Goal: Check status

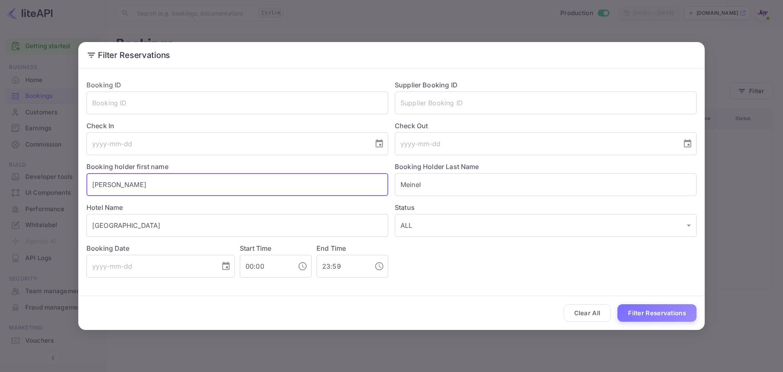
click at [100, 183] on input "[PERSON_NAME]" at bounding box center [238, 184] width 302 height 23
type input "[PERSON_NAME]"
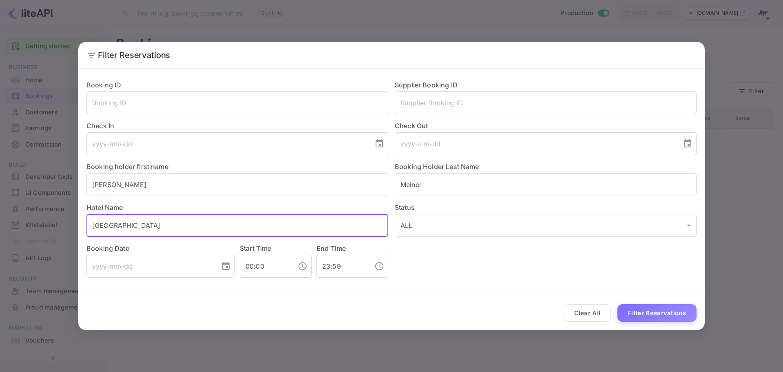
drag, startPoint x: 149, startPoint y: 227, endPoint x: 82, endPoint y: 222, distance: 67.1
click at [82, 222] on div "Hotel Name [GEOGRAPHIC_DATA] ​" at bounding box center [234, 216] width 308 height 41
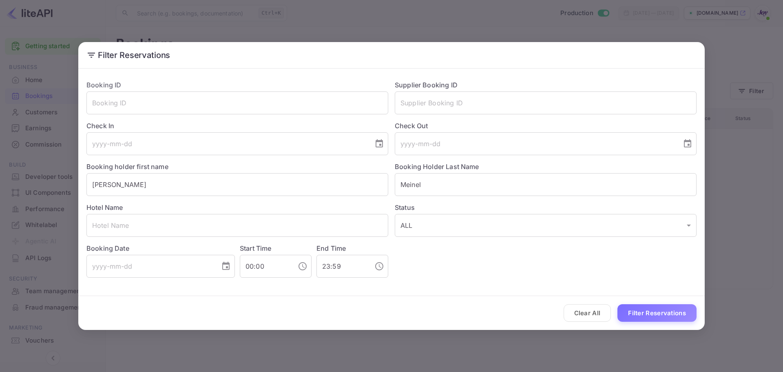
click at [748, 184] on div "Filter Reservations Booking ID ​ Supplier Booking ID ​ Check In ​ Check Out ​ B…" at bounding box center [391, 186] width 783 height 372
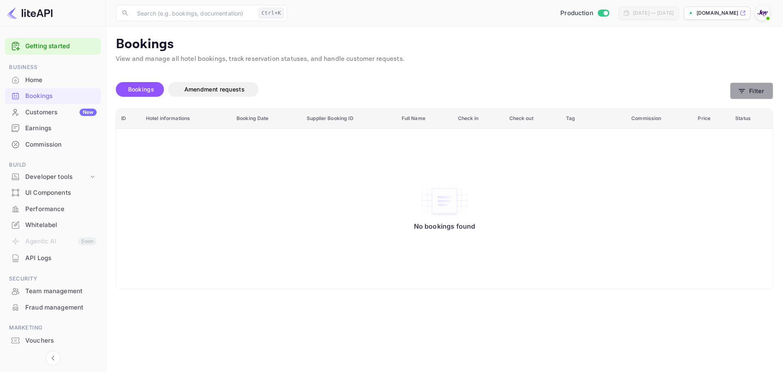
click at [736, 98] on button "Filter" at bounding box center [751, 90] width 43 height 17
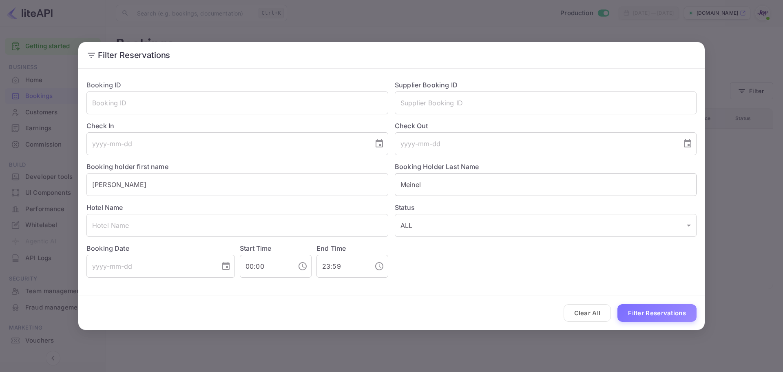
click at [408, 191] on input "Meinel" at bounding box center [546, 184] width 302 height 23
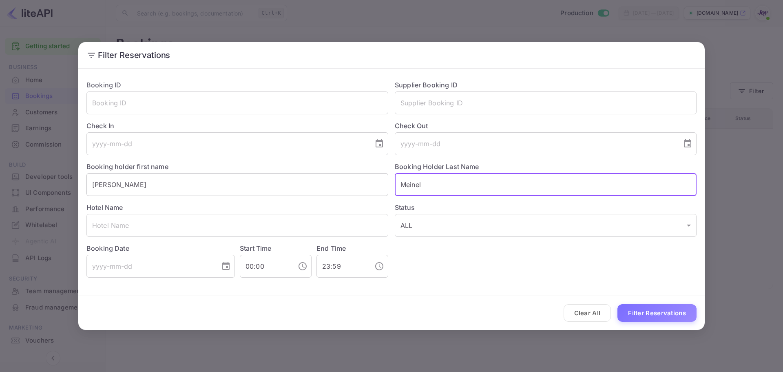
click at [94, 185] on input "[PERSON_NAME]" at bounding box center [238, 184] width 302 height 23
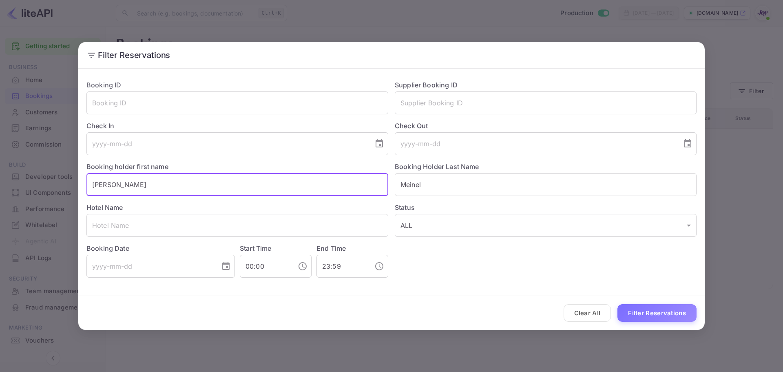
click at [94, 185] on input "[PERSON_NAME]" at bounding box center [238, 184] width 302 height 23
type input "[PERSON_NAME]"
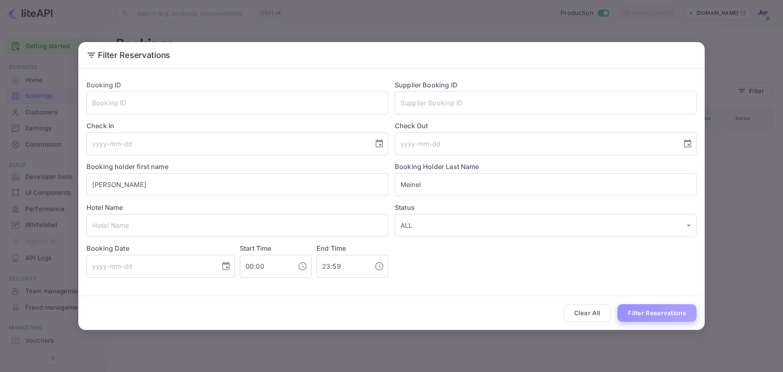
click at [650, 312] on button "Filter Reservations" at bounding box center [657, 313] width 79 height 18
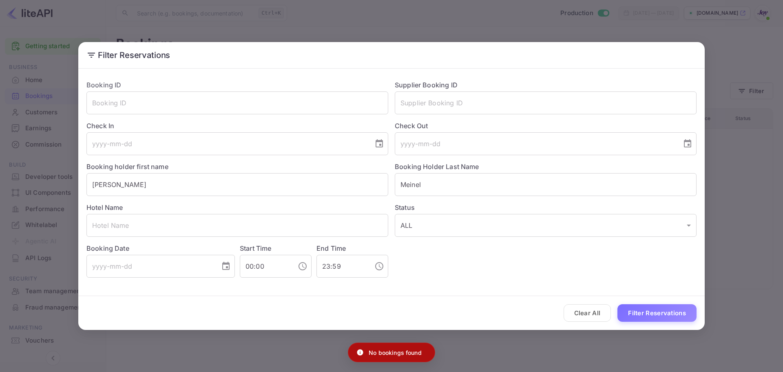
click at [734, 174] on div "Filter Reservations Booking ID ​ Supplier Booking ID ​ Check In ​ Check Out ​ B…" at bounding box center [391, 186] width 783 height 372
